Goal: Task Accomplishment & Management: Use online tool/utility

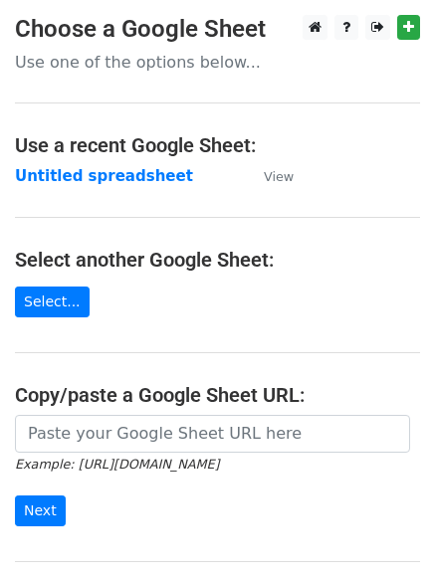
click at [185, 205] on main "Choose a Google Sheet Use one of the options below... Use a recent Google Sheet…" at bounding box center [217, 324] width 435 height 618
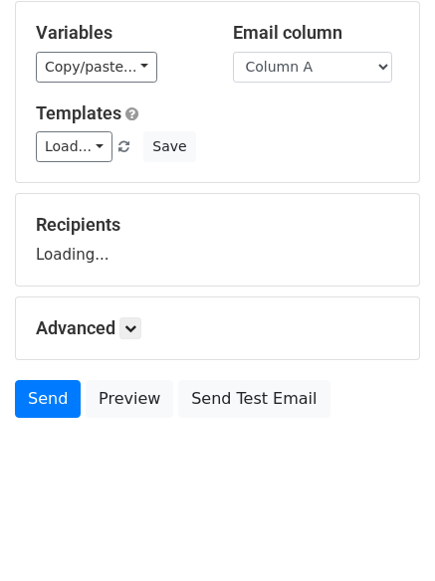
scroll to position [112, 0]
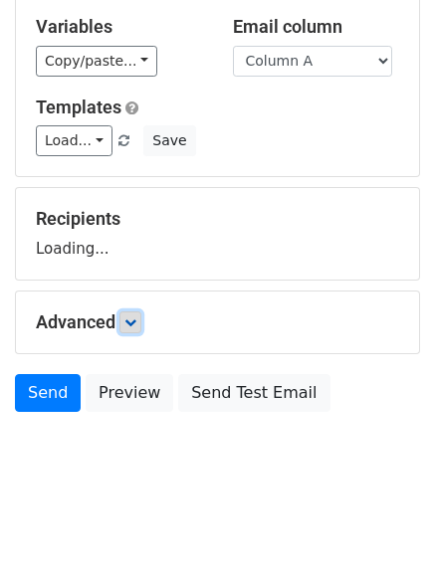
click at [139, 331] on link at bounding box center [130, 323] width 22 height 22
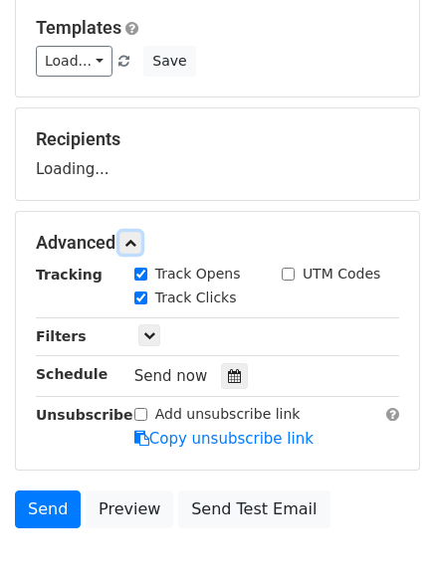
scroll to position [301, 0]
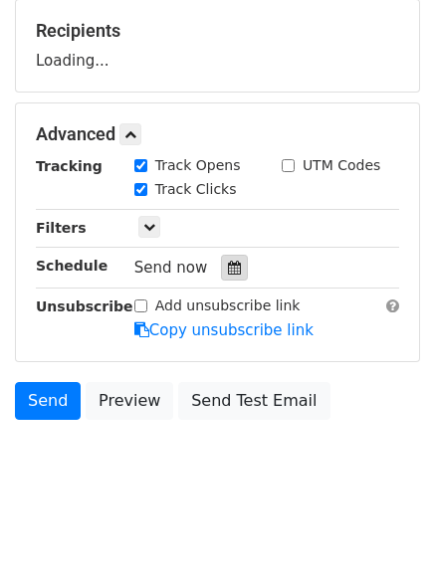
click at [228, 266] on icon at bounding box center [234, 268] width 13 height 14
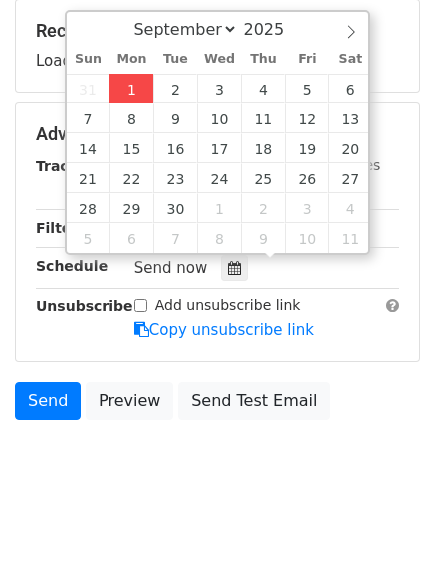
type input "2025-09-01 12:00"
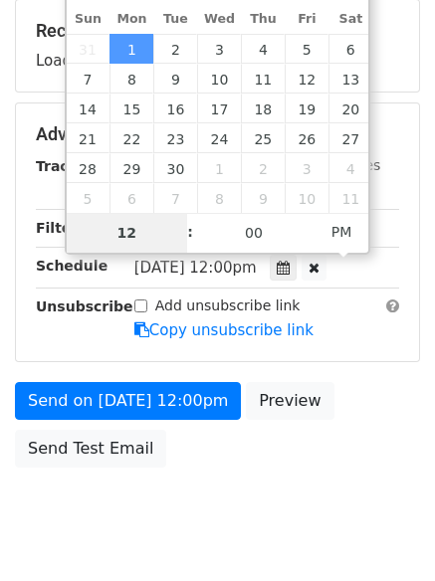
type input "4"
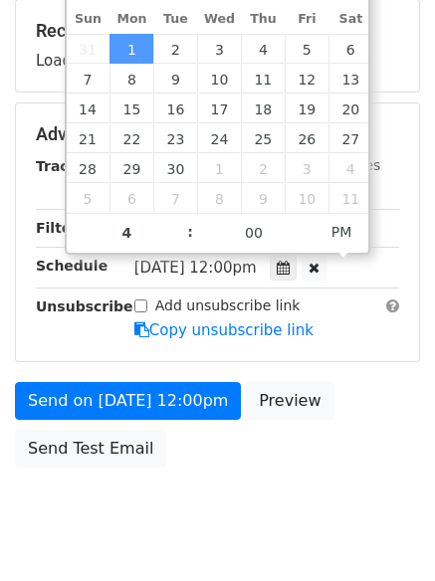
type input "2025-09-01 16:00"
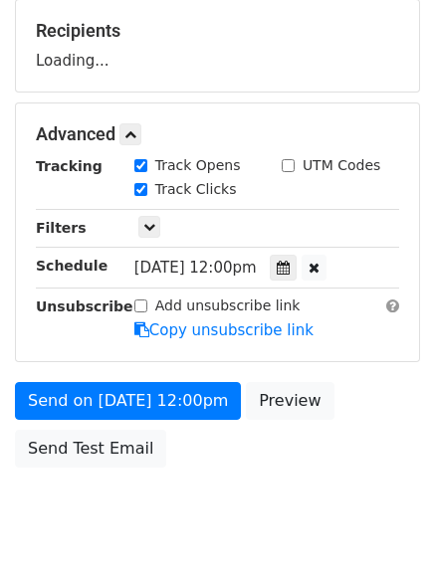
click at [205, 529] on body "New Campaign Daily emails left: 50 Google Sheet: Untitled spreadsheet Variables…" at bounding box center [217, 135] width 435 height 843
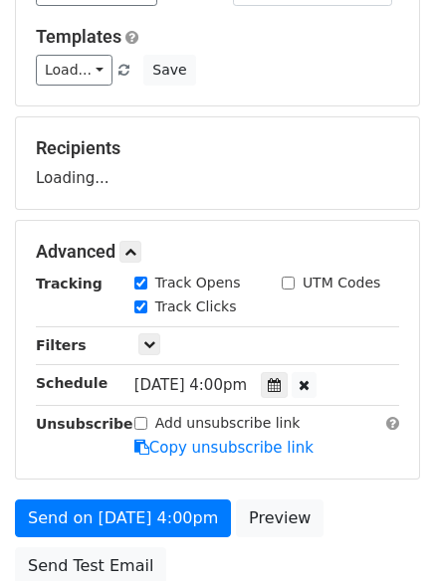
scroll to position [0, 0]
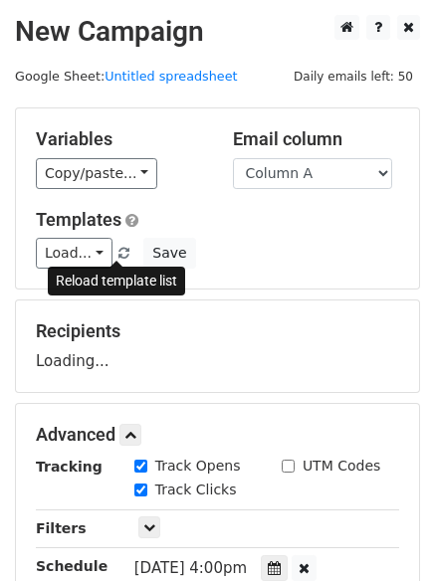
click at [118, 251] on span at bounding box center [123, 254] width 11 height 13
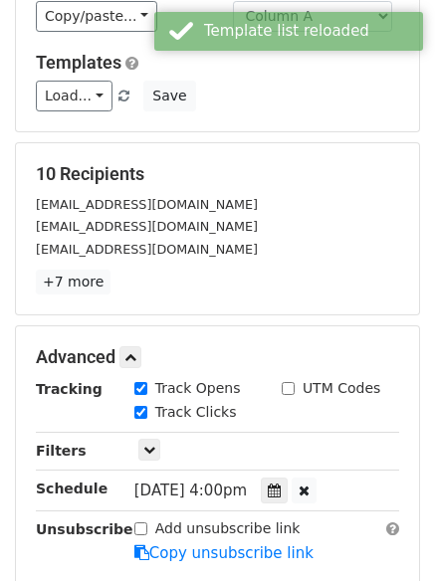
scroll to position [299, 0]
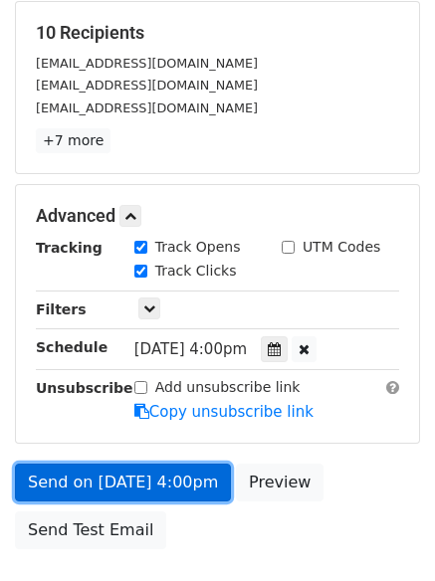
click at [174, 493] on link "Send on Sep 1 at 4:00pm" at bounding box center [123, 483] width 216 height 38
click at [169, 494] on link "Send on Sep 1 at 4:00pm" at bounding box center [123, 483] width 216 height 38
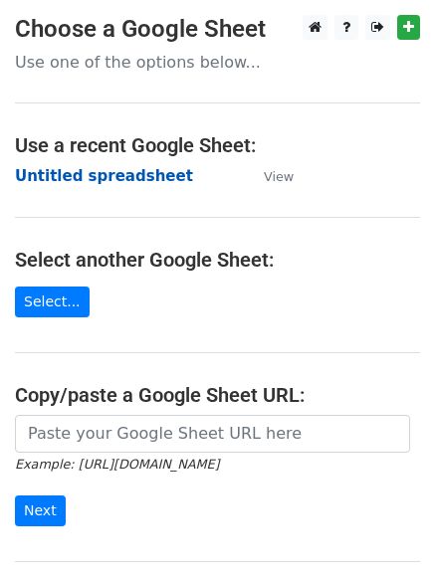
click at [119, 177] on strong "Untitled spreadsheet" at bounding box center [104, 176] width 178 height 18
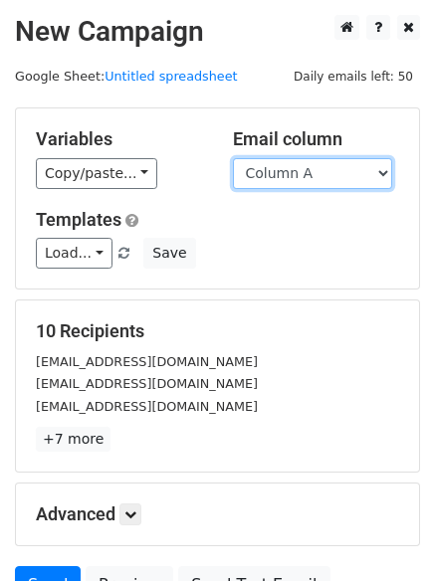
click at [316, 176] on select "Column A Column B Column C Column D Column E Column F" at bounding box center [312, 173] width 159 height 31
select select "Column B"
click at [233, 158] on select "Column A Column B Column C Column D Column E Column F" at bounding box center [312, 173] width 159 height 31
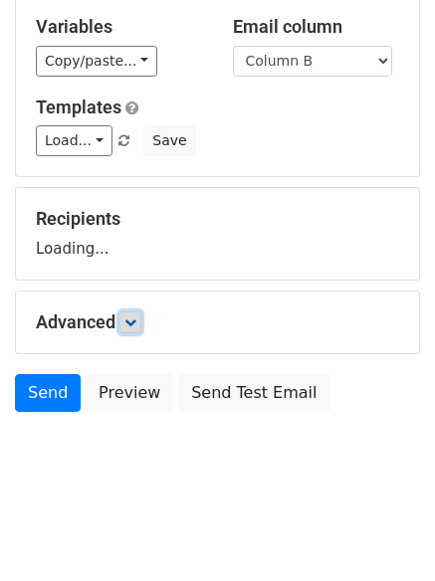
click at [133, 326] on icon at bounding box center [130, 323] width 12 height 12
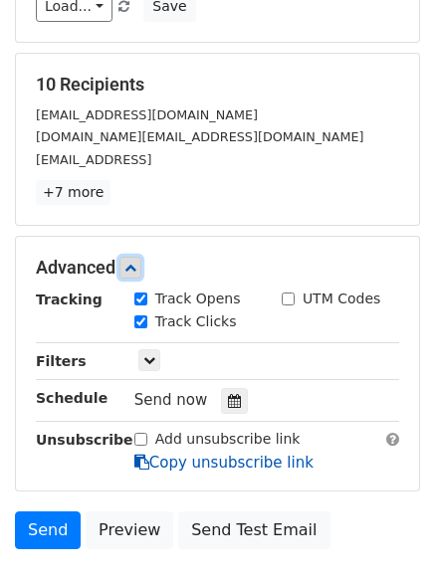
scroll to position [364, 0]
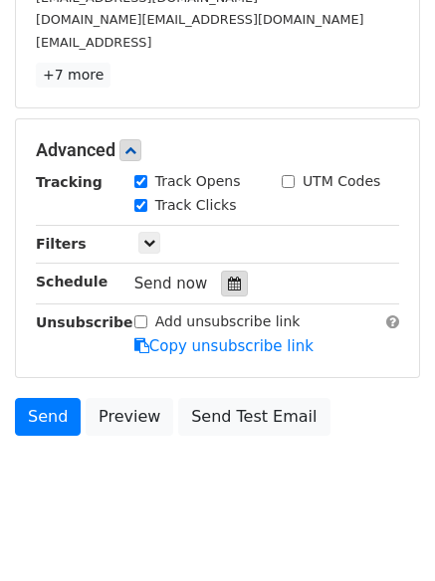
click at [228, 285] on icon at bounding box center [234, 284] width 13 height 14
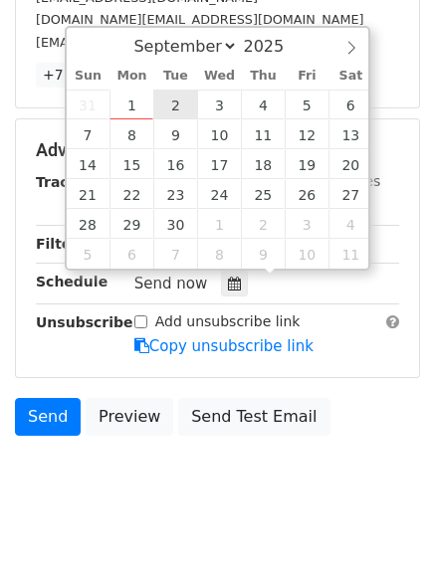
type input "2025-09-02 12:00"
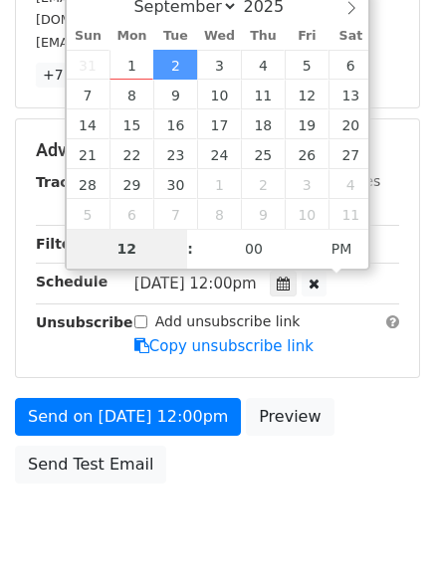
type input "5"
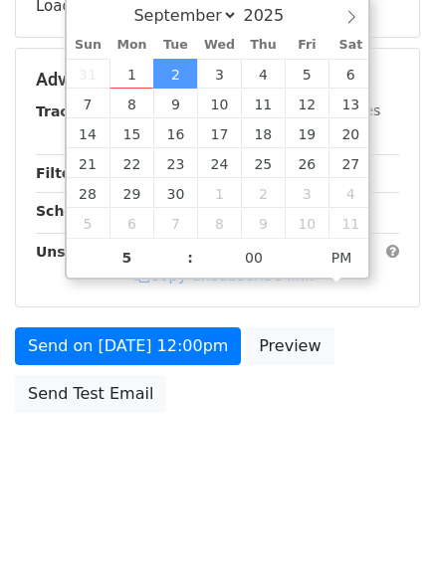
type input "2025-09-02 17:00"
click at [216, 508] on html "New Campaign Daily emails left: 50 Google Sheet: Untitled spreadsheet Variables…" at bounding box center [217, 114] width 435 height 938
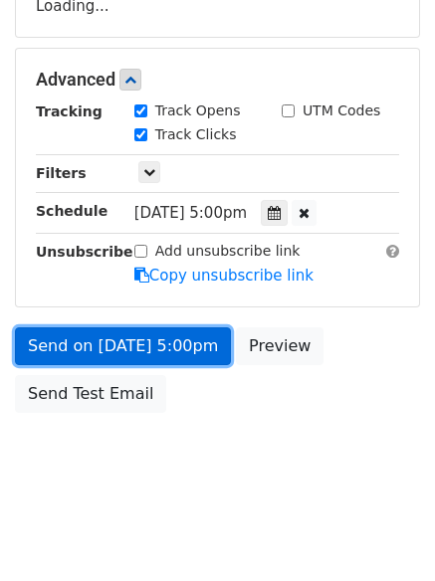
click at [167, 352] on link "Send on Sep 2 at 5:00pm" at bounding box center [123, 346] width 216 height 38
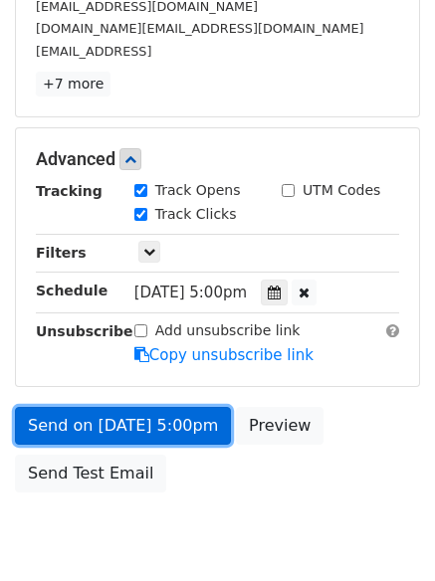
click at [146, 437] on link "Send on Sep 2 at 5:00pm" at bounding box center [123, 426] width 216 height 38
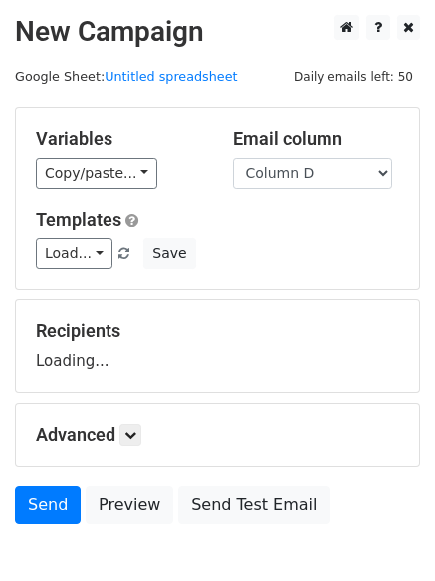
click at [233, 158] on select "Column A Column B Column C Column D Column E Column F" at bounding box center [312, 173] width 159 height 31
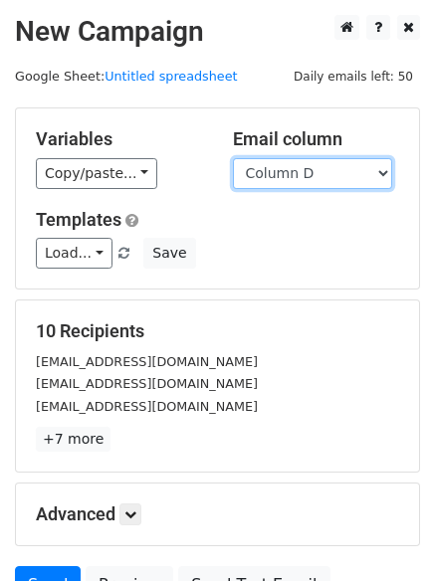
click at [295, 173] on select "Column A Column B Column C Column D Column E Column F" at bounding box center [312, 173] width 159 height 31
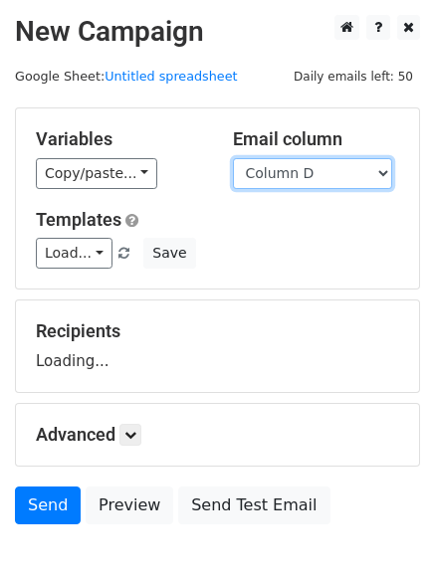
select select "Column C"
click at [233, 158] on select "Column A Column B Column C Column D Column E Column F" at bounding box center [312, 173] width 159 height 31
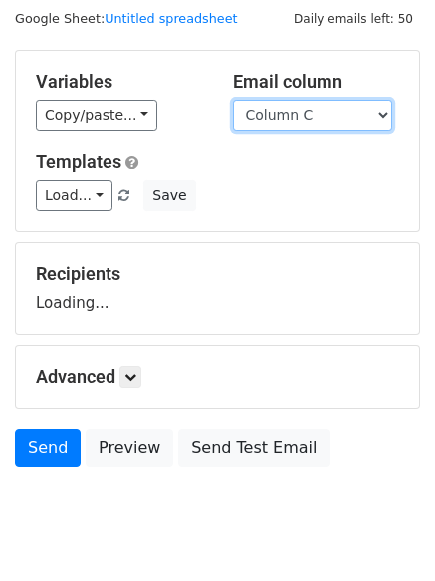
scroll to position [112, 0]
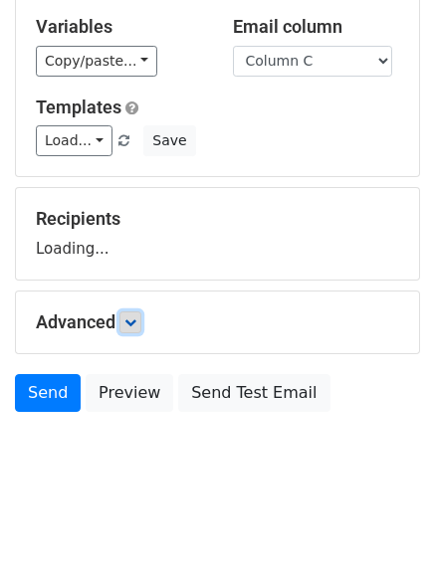
click at [134, 319] on icon at bounding box center [130, 323] width 12 height 12
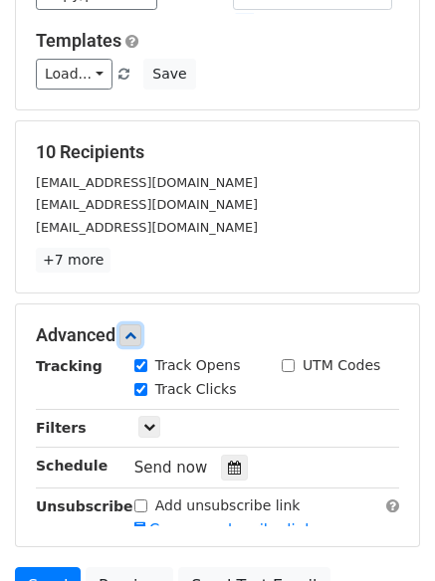
scroll to position [252, 0]
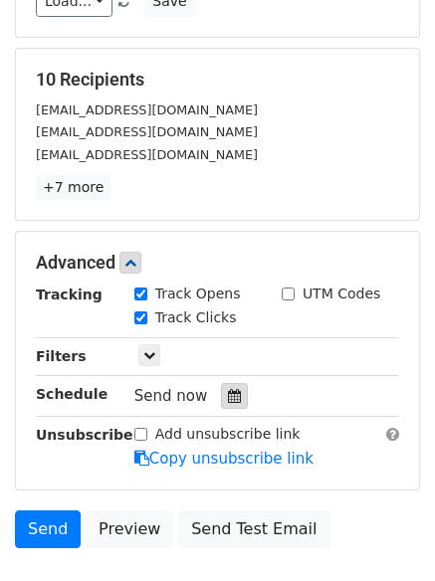
click at [228, 392] on icon at bounding box center [234, 396] width 13 height 14
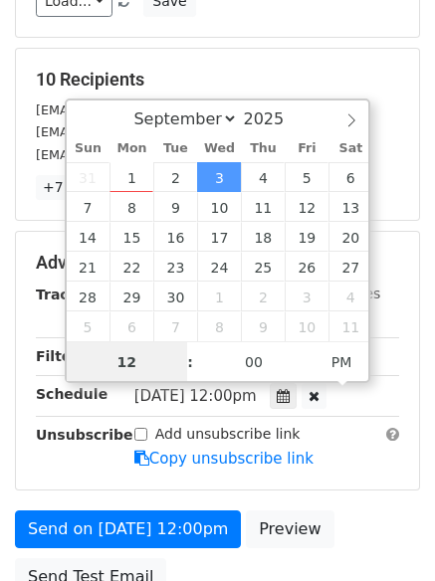
scroll to position [1, 0]
type input "[DATE] 12:00"
type input "7"
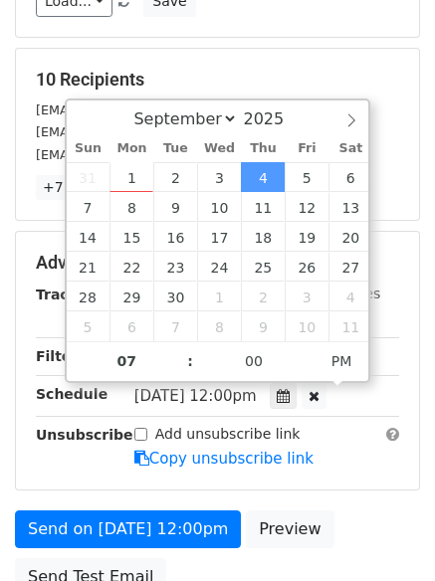
click at [330, 469] on div "Add unsubscribe link Copy unsubscribe link" at bounding box center [266, 447] width 295 height 46
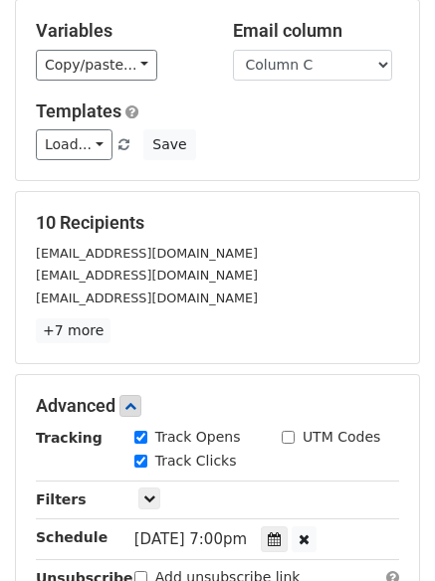
scroll to position [299, 0]
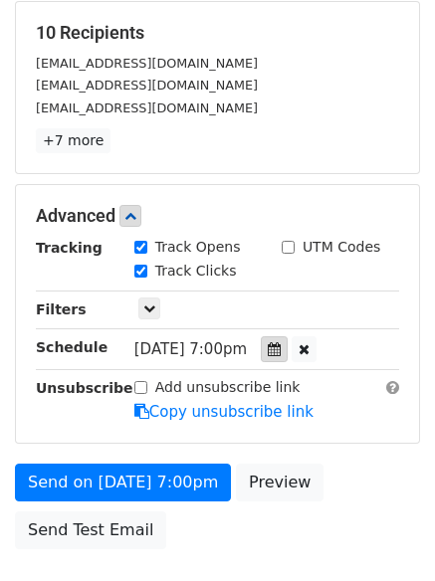
click at [277, 350] on div at bounding box center [274, 349] width 27 height 26
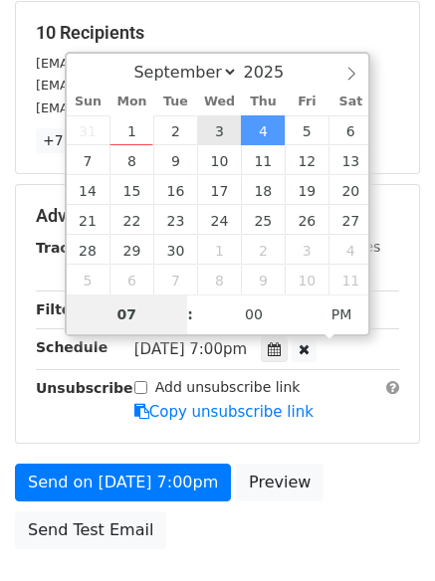
type input "2025-09-03 19:00"
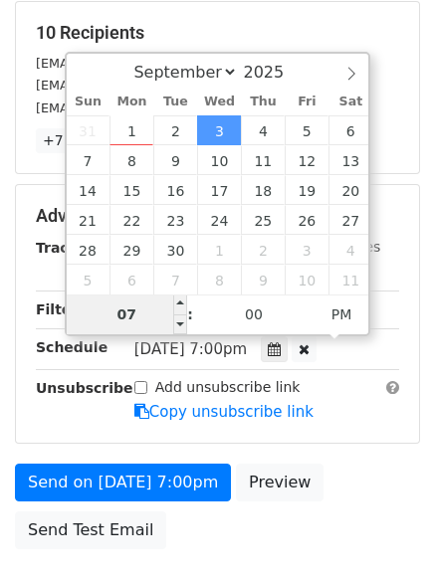
type input "6"
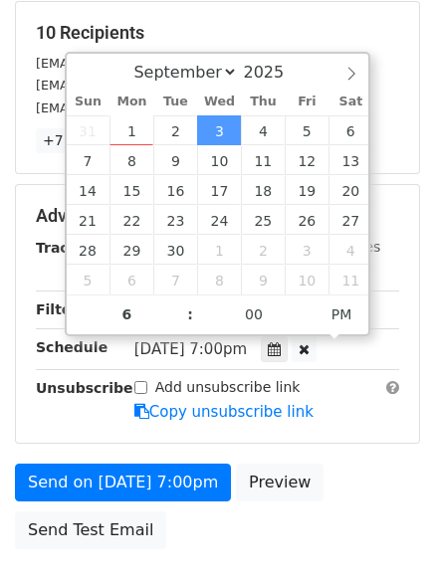
type input "2025-09-03 18:00"
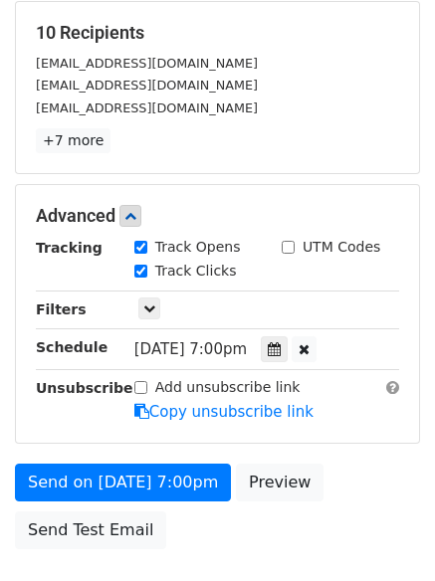
click at [235, 526] on div "Send on Sep 3 at 7:00pm Preview Send Test Email" at bounding box center [217, 512] width 435 height 96
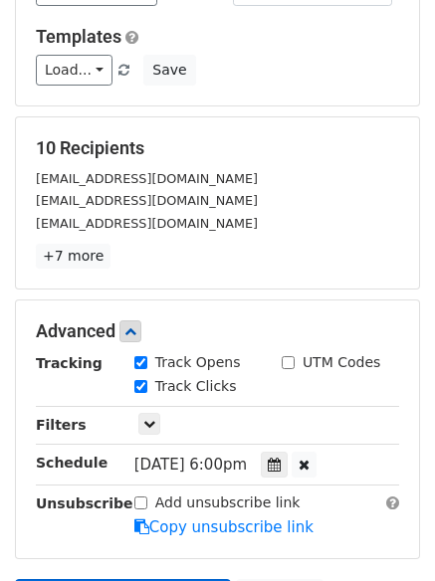
scroll to position [398, 0]
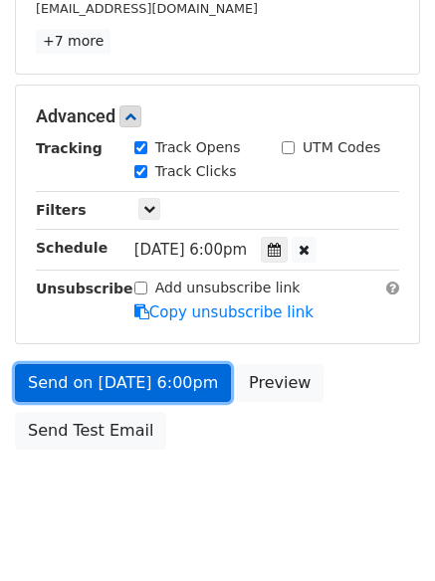
click at [188, 382] on link "Send on Sep 3 at 6:00pm" at bounding box center [123, 383] width 216 height 38
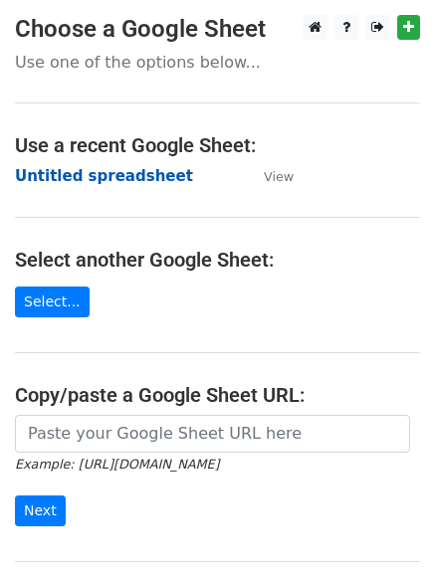
click at [142, 185] on strong "Untitled spreadsheet" at bounding box center [104, 176] width 178 height 18
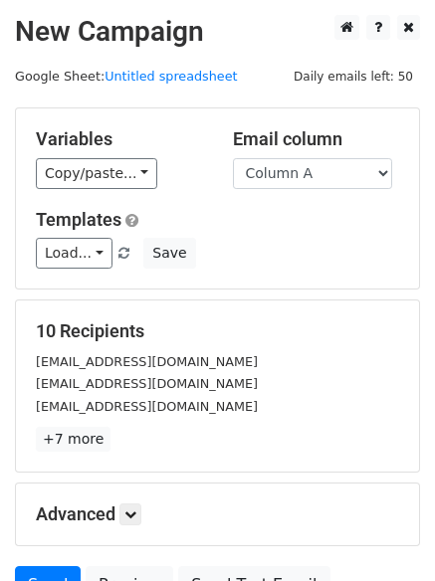
select select "Column D"
click at [233, 158] on select "Column A Column B Column C Column D Column E Column F" at bounding box center [312, 173] width 159 height 31
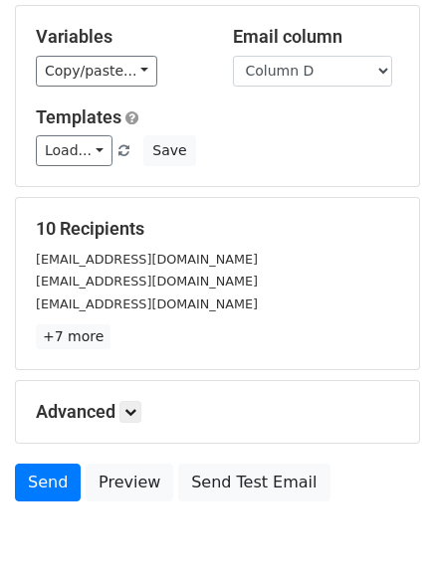
scroll to position [192, 0]
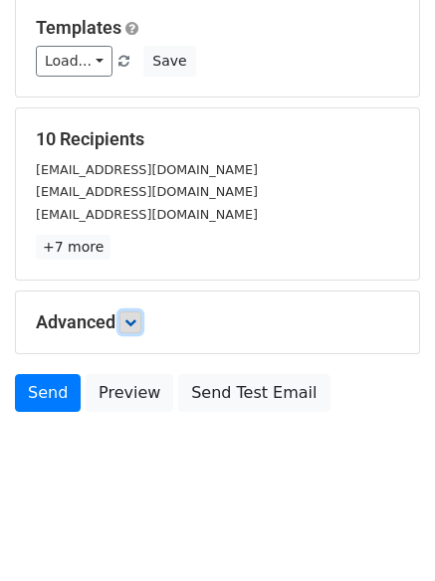
click at [138, 329] on link at bounding box center [130, 323] width 22 height 22
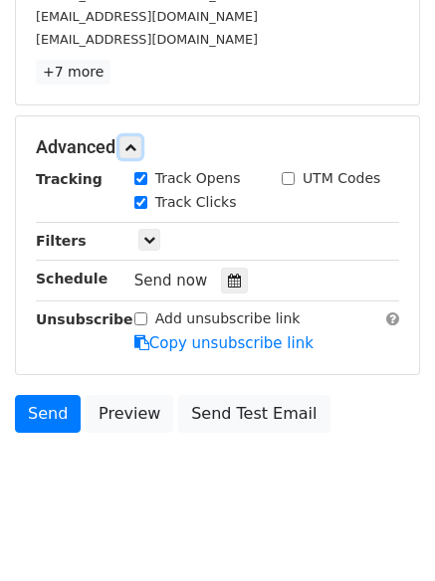
scroll to position [386, 0]
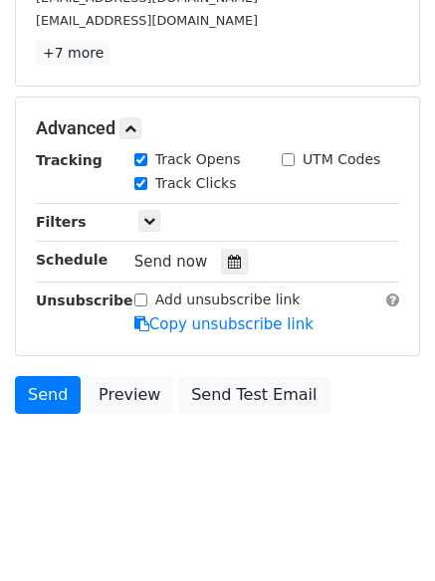
click at [239, 263] on div "Send now" at bounding box center [251, 262] width 234 height 27
click at [228, 265] on icon at bounding box center [234, 262] width 13 height 14
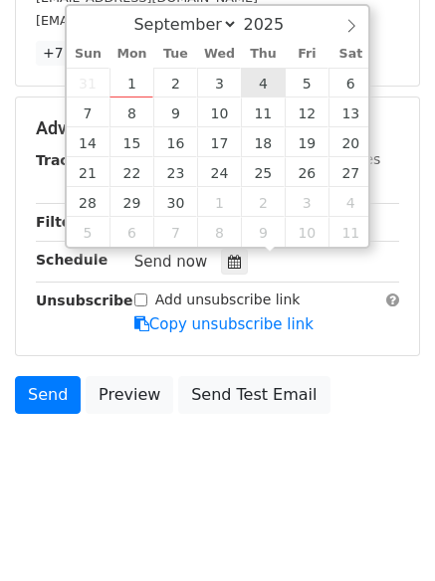
type input "2025-09-04 12:00"
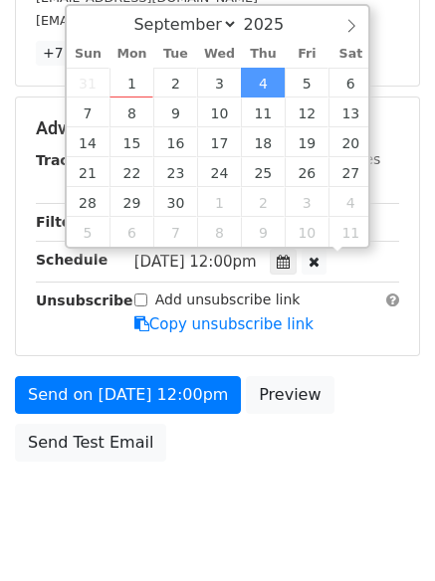
scroll to position [1, 0]
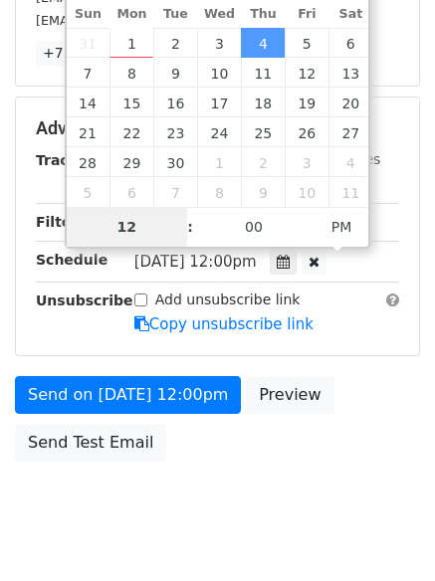
type input "7"
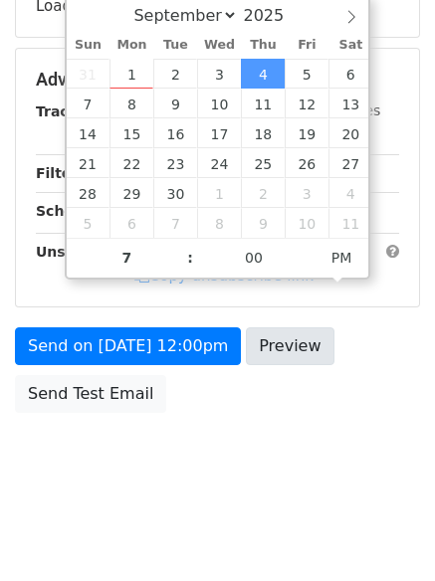
type input "2025-09-04 19:00"
click at [270, 401] on div "Send on Sep 4 at 12:00pm Preview Send Test Email" at bounding box center [217, 375] width 435 height 96
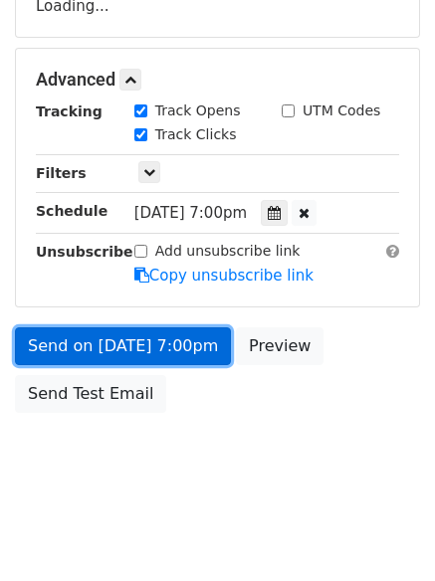
click at [194, 360] on link "Send on Sep 4 at 7:00pm" at bounding box center [123, 346] width 216 height 38
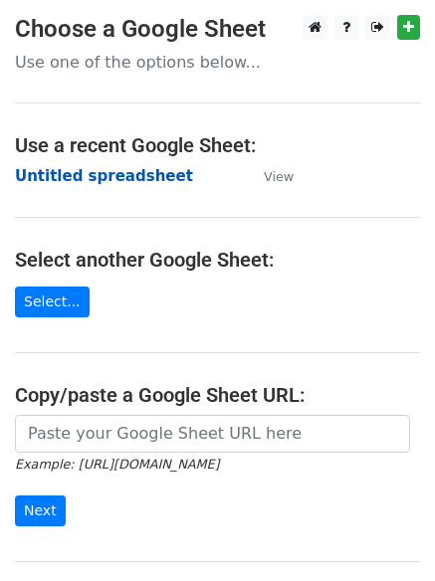
click at [150, 177] on strong "Untitled spreadsheet" at bounding box center [104, 176] width 178 height 18
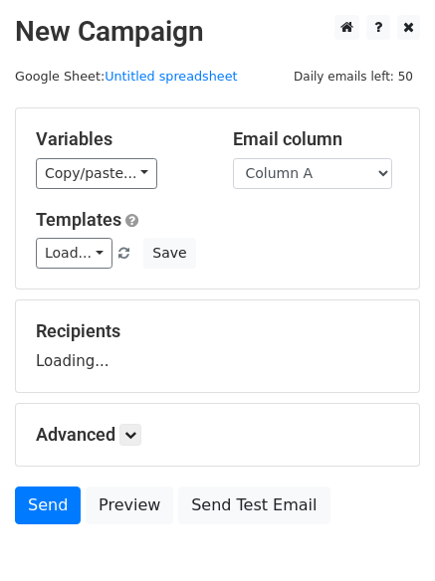
click at [322, 171] on select "Column A Column B Column C Column D Column E Column F" at bounding box center [312, 173] width 159 height 31
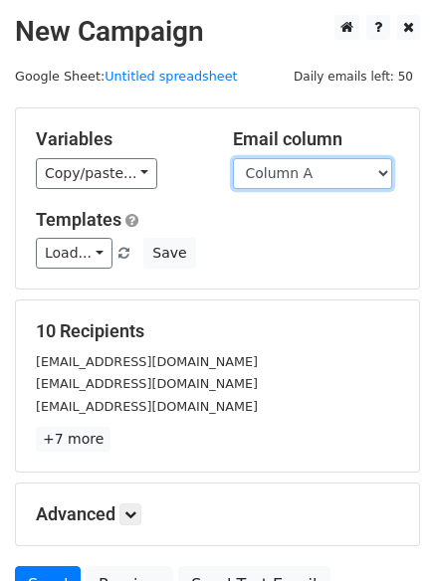
click at [337, 179] on select "Column A Column B Column C Column D Column E Column F" at bounding box center [312, 173] width 159 height 31
select select "Column E"
click at [233, 158] on select "Column A Column B Column C Column D Column E Column F" at bounding box center [312, 173] width 159 height 31
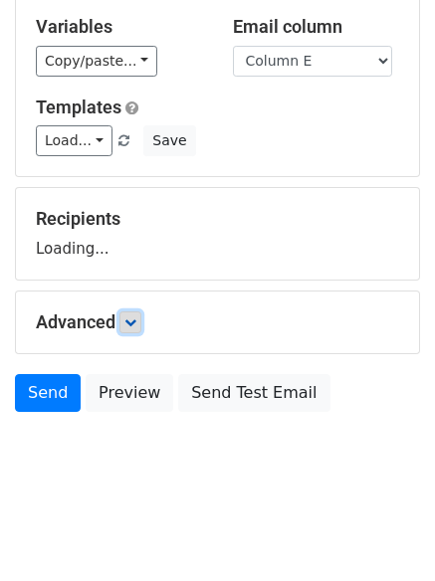
click at [130, 325] on icon at bounding box center [130, 323] width 12 height 12
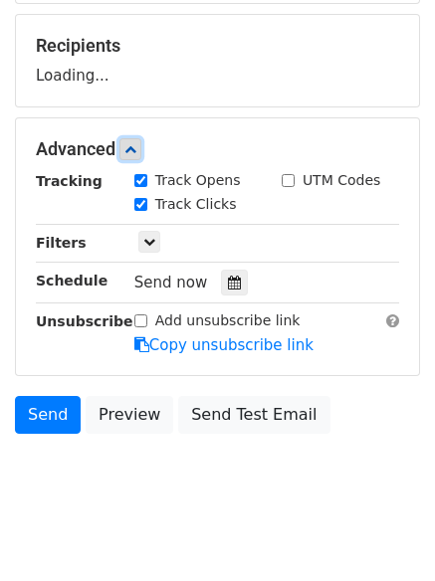
scroll to position [287, 0]
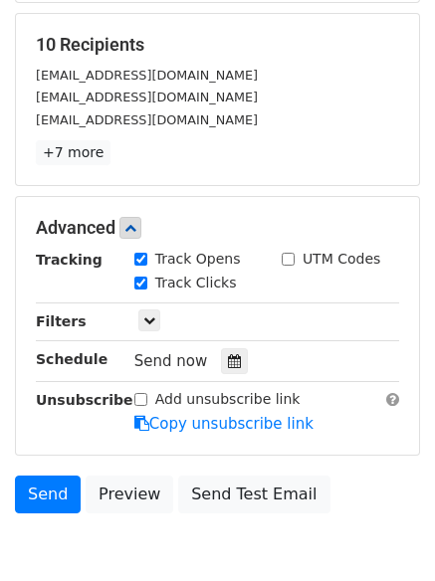
click at [220, 348] on div "Send now" at bounding box center [251, 361] width 234 height 27
click at [228, 363] on icon at bounding box center [234, 361] width 13 height 14
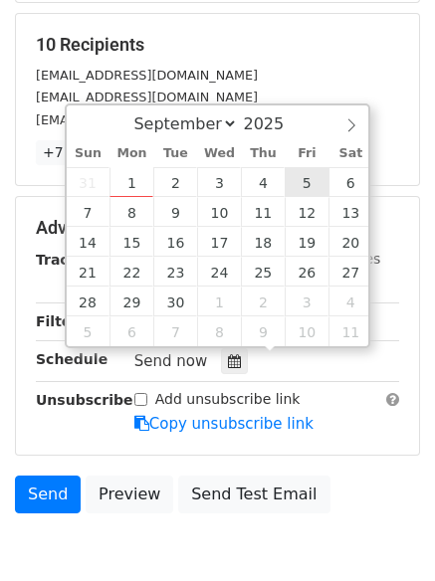
type input "2025-09-05 12:00"
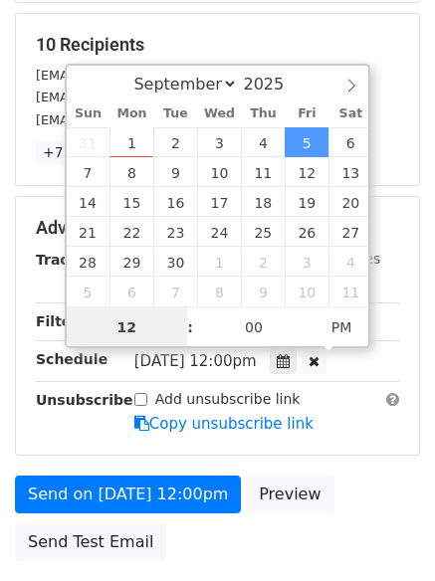
scroll to position [1, 0]
type input "8"
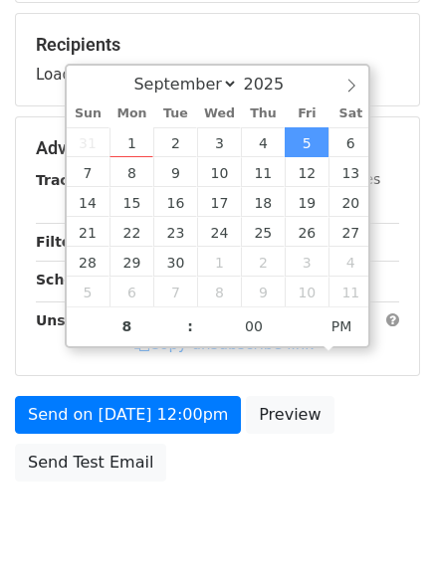
type input "2025-09-05 20:00"
click at [237, 482] on div "Send on Sep 5 at 12:00pm Preview Send Test Email" at bounding box center [217, 444] width 435 height 96
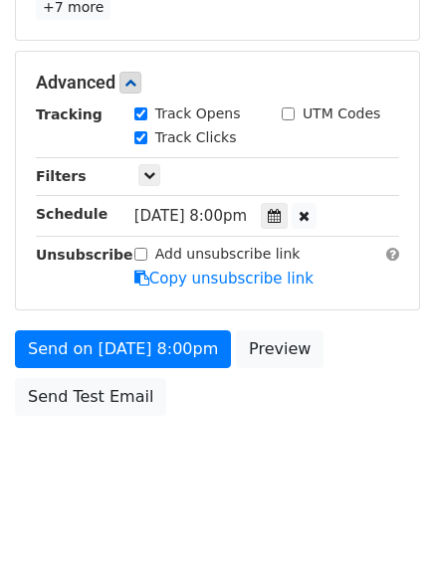
scroll to position [435, 0]
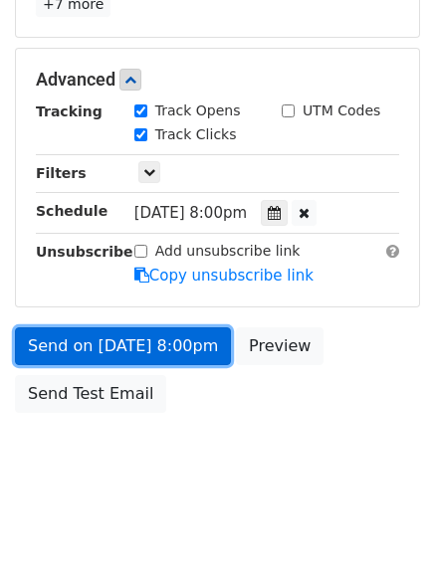
click at [187, 350] on link "Send on Sep 5 at 8:00pm" at bounding box center [123, 346] width 216 height 38
click at [170, 344] on link "Send on Sep 5 at 8:00pm" at bounding box center [123, 346] width 216 height 38
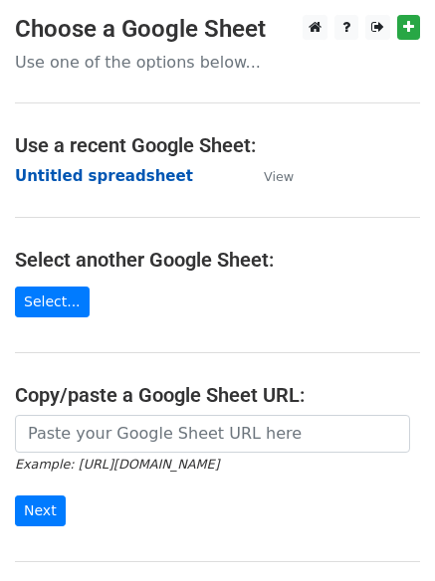
click at [141, 174] on strong "Untitled spreadsheet" at bounding box center [104, 176] width 178 height 18
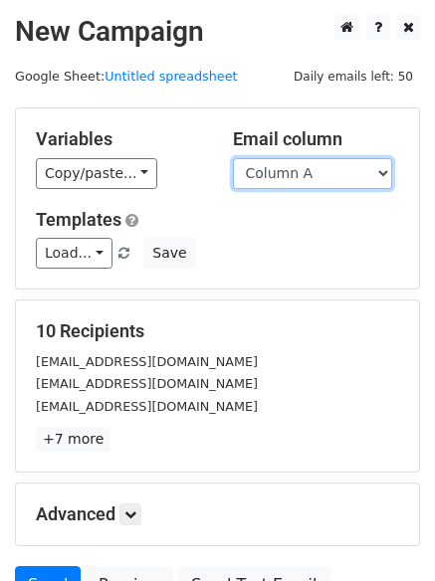
drag, startPoint x: 333, startPoint y: 175, endPoint x: 330, endPoint y: 188, distance: 13.3
click at [333, 175] on select "Column A Column B Column C Column D Column E Column F" at bounding box center [312, 173] width 159 height 31
select select "Column F"
click at [233, 158] on select "Column A Column B Column C Column D Column E Column F" at bounding box center [312, 173] width 159 height 31
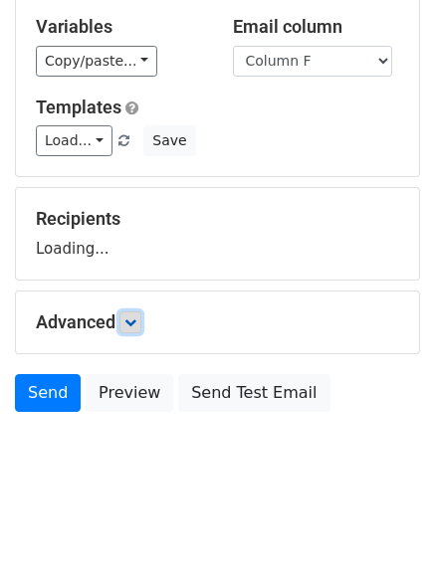
click at [130, 312] on link at bounding box center [130, 323] width 22 height 22
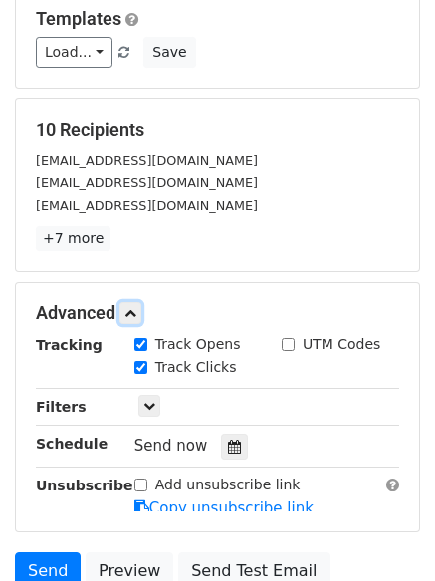
scroll to position [321, 0]
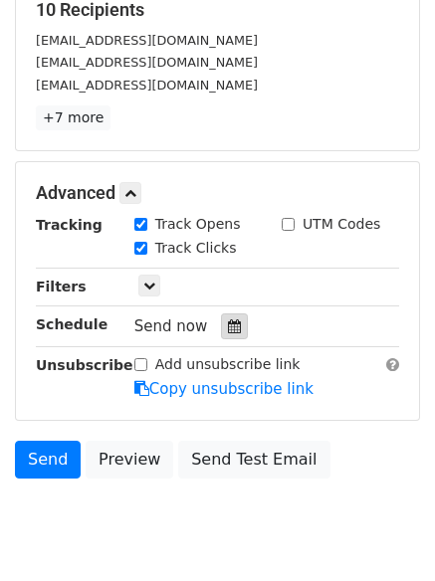
click at [228, 323] on icon at bounding box center [234, 326] width 13 height 14
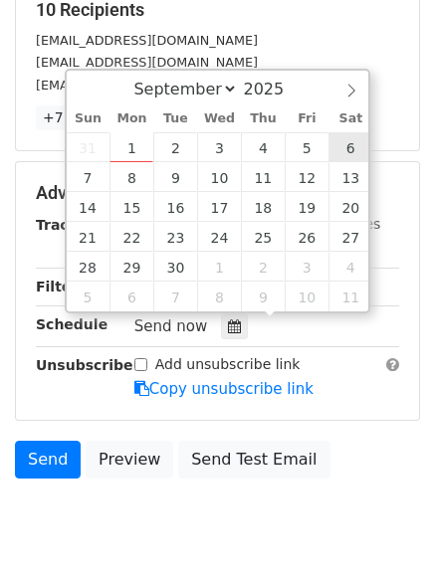
type input "[DATE] 12:00"
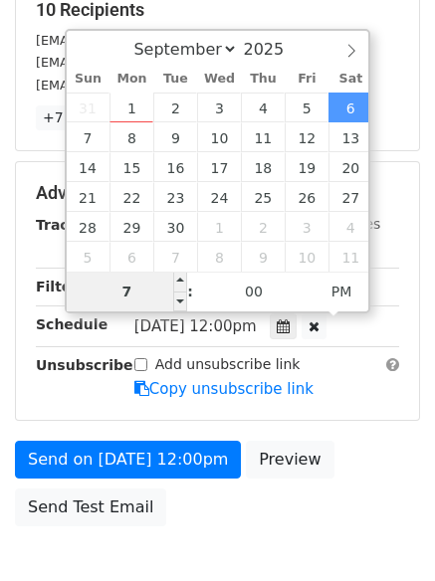
click at [139, 293] on input "7" at bounding box center [127, 292] width 121 height 40
type input "9"
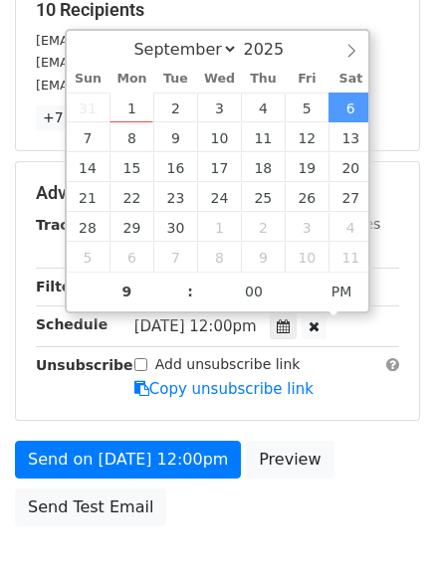
type input "[DATE] 21:00"
click at [224, 502] on div "Send on [DATE] 12:00pm Preview Send Test Email" at bounding box center [217, 489] width 435 height 96
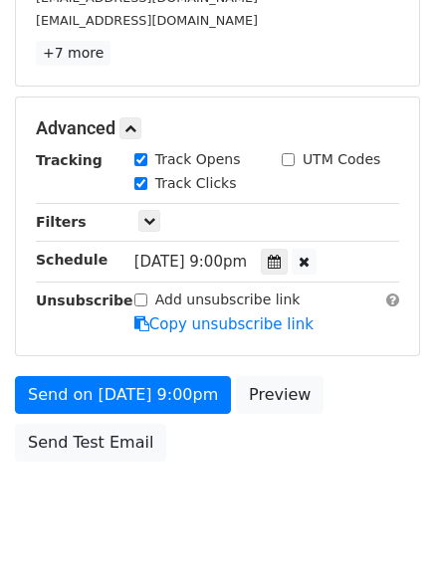
scroll to position [435, 0]
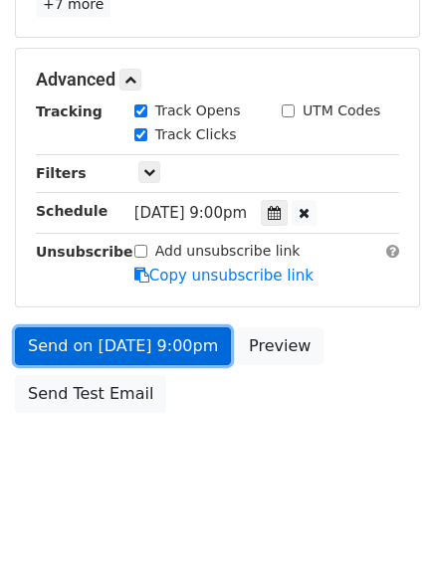
click at [192, 350] on link "Send on [DATE] 9:00pm" at bounding box center [123, 346] width 216 height 38
